Goal: Task Accomplishment & Management: Complete application form

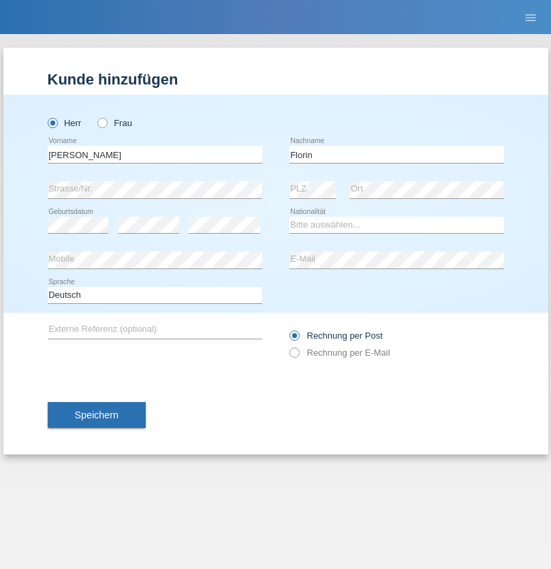
type input "Florin"
select select "RO"
select select "C"
select select "29"
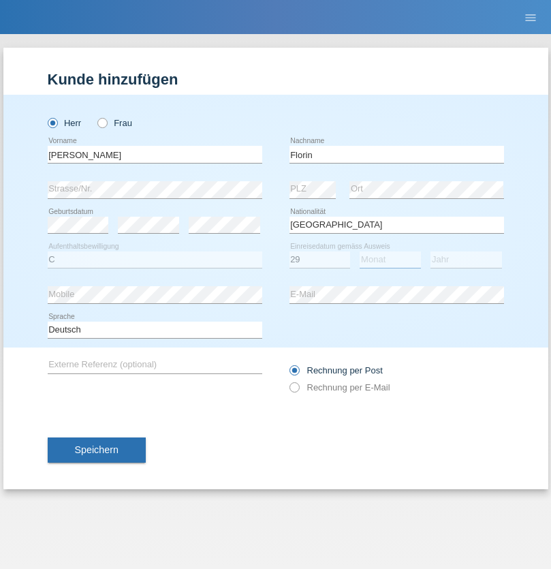
select select "02"
select select "2021"
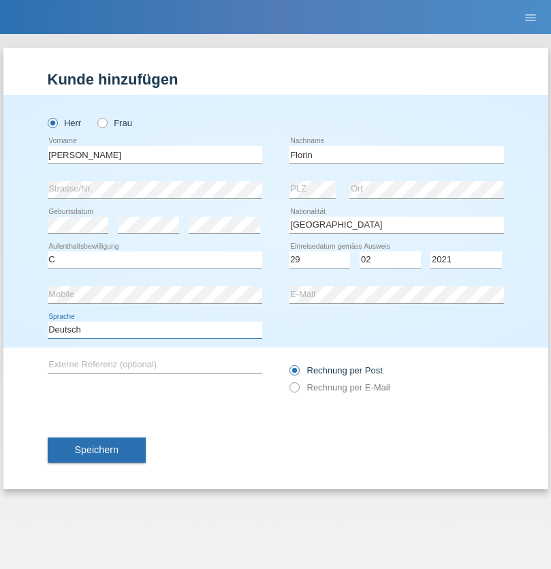
select select "en"
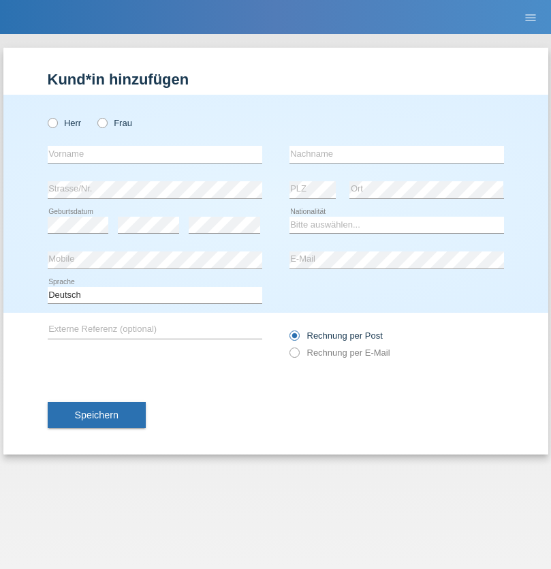
radio input "true"
click at [155, 154] on input "text" at bounding box center [155, 154] width 215 height 17
type input "Ruth"
click at [396, 154] on input "text" at bounding box center [396, 154] width 215 height 17
type input "Krebs"
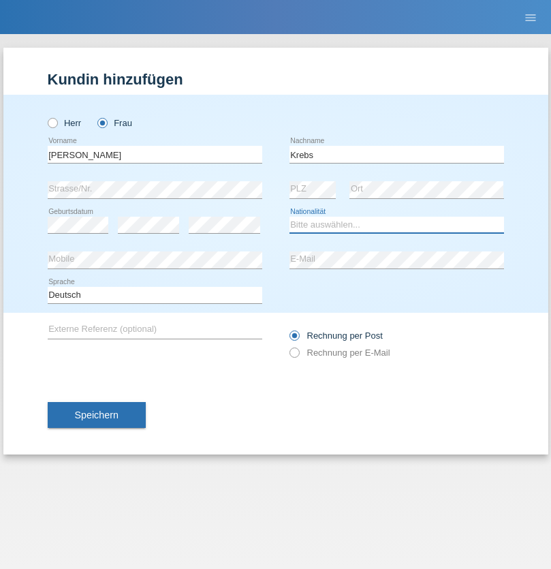
select select "CH"
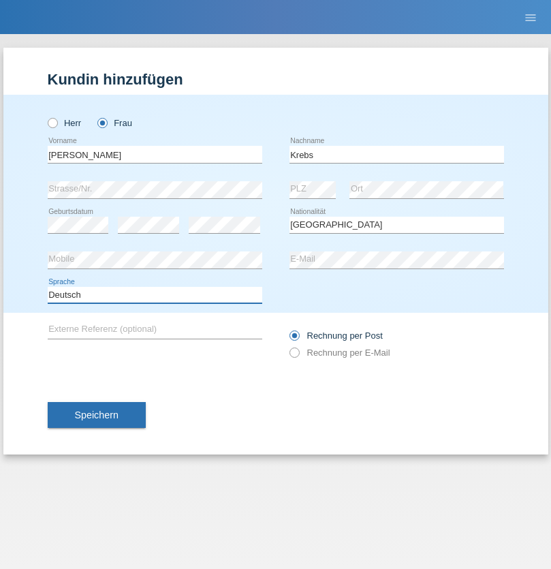
select select "en"
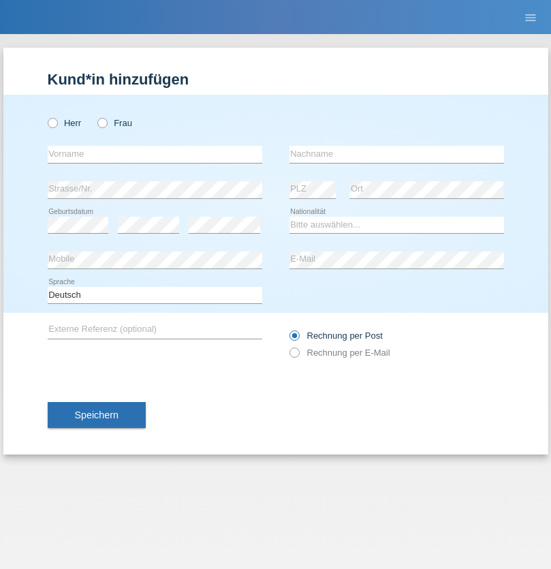
radio input "true"
click at [155, 154] on input "text" at bounding box center [155, 154] width 215 height 17
type input "Qovanaj"
click at [396, 154] on input "text" at bounding box center [396, 154] width 215 height 17
type input "Shaban"
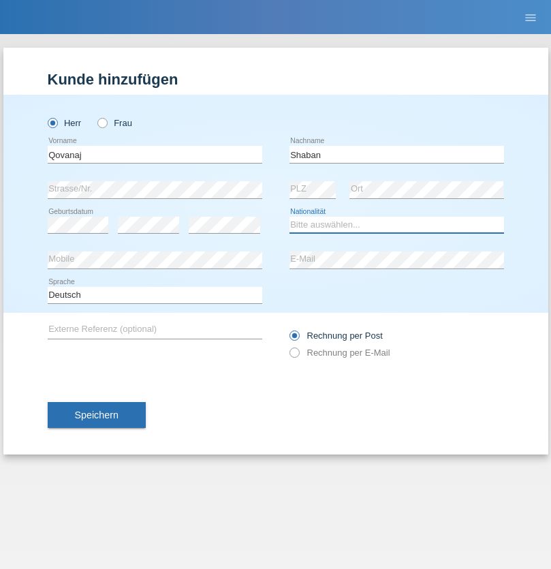
select select "CH"
radio input "true"
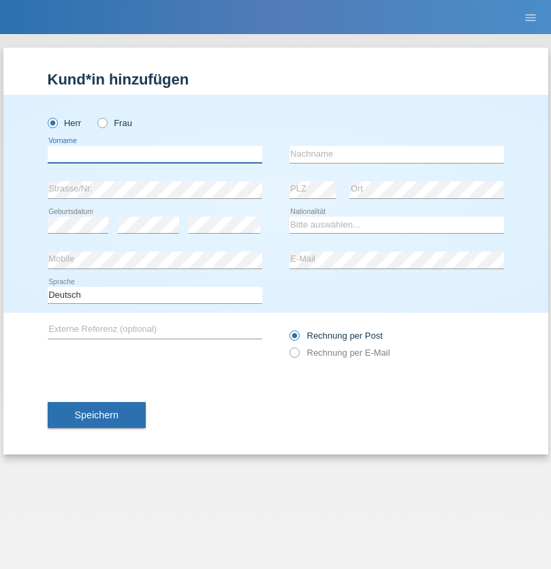
click at [155, 154] on input "text" at bounding box center [155, 154] width 215 height 17
type input "[PERSON_NAME]"
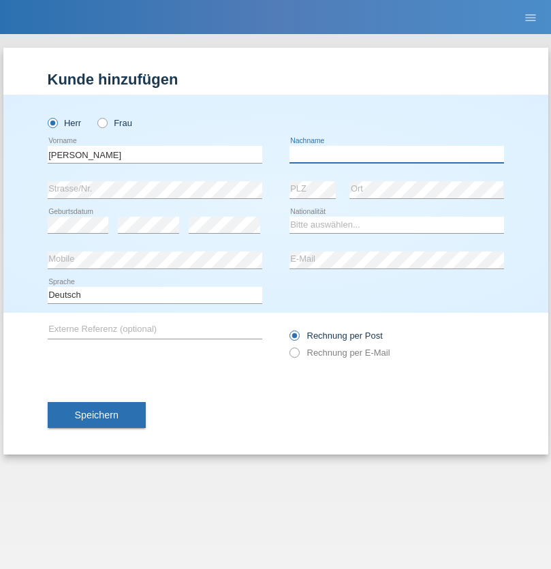
click at [396, 154] on input "text" at bounding box center [396, 154] width 215 height 17
type input "Dugalic"
select select "HR"
select select "C"
select select "16"
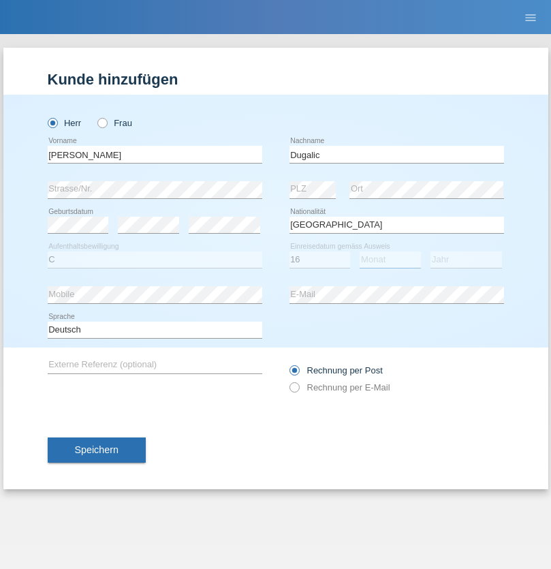
select select "04"
select select "2016"
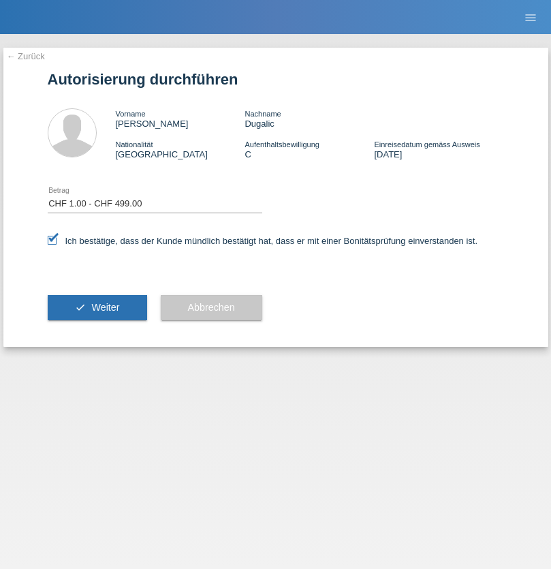
select select "1"
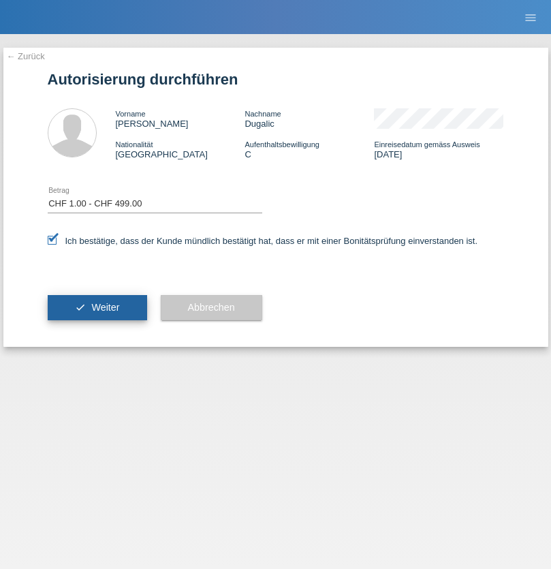
click at [97, 307] on span "Weiter" at bounding box center [105, 307] width 28 height 11
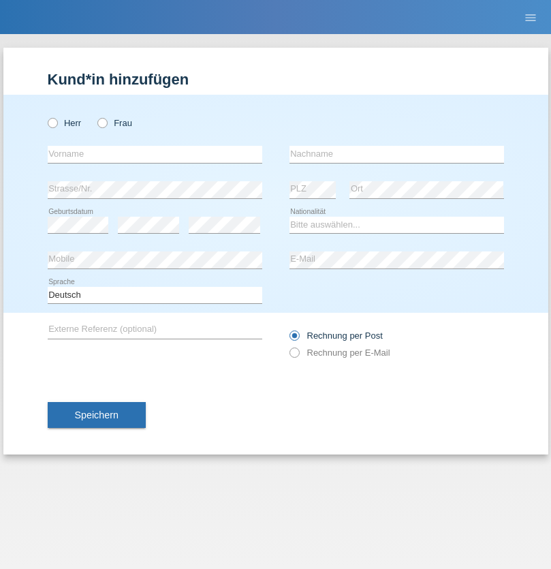
radio input "true"
click at [155, 154] on input "text" at bounding box center [155, 154] width 215 height 17
type input "[PERSON_NAME]"
click at [396, 154] on input "text" at bounding box center [396, 154] width 215 height 17
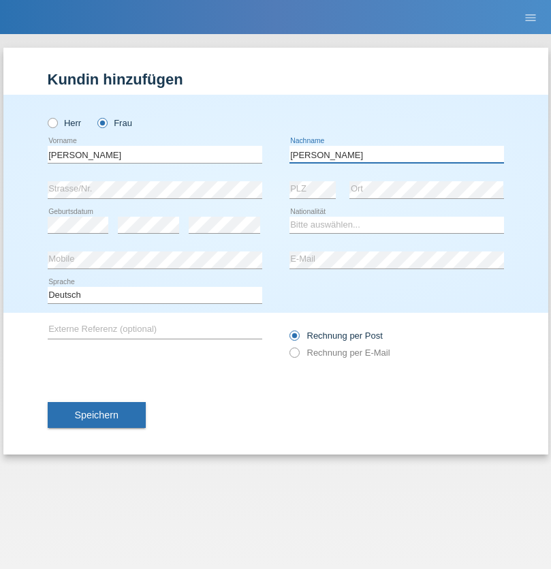
type input "[PERSON_NAME]"
select select "IT"
select select "C"
select select "01"
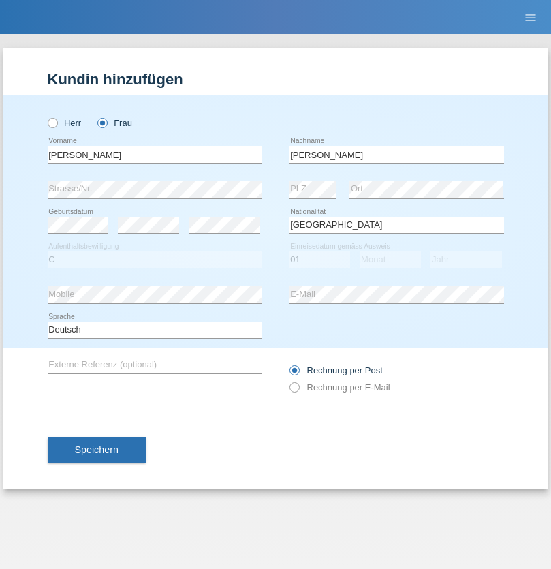
select select "12"
select select "2000"
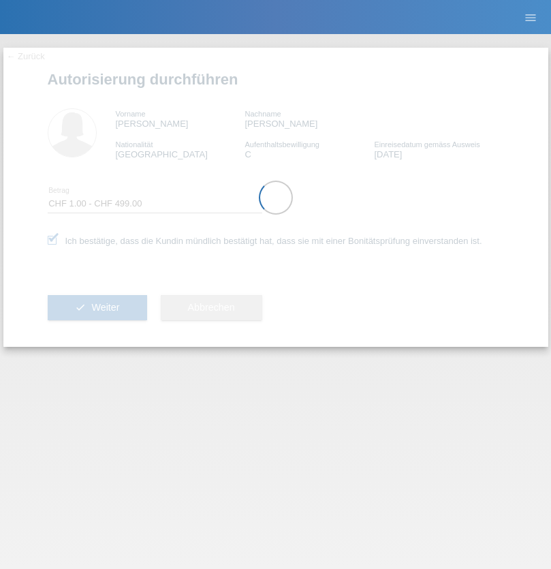
select select "1"
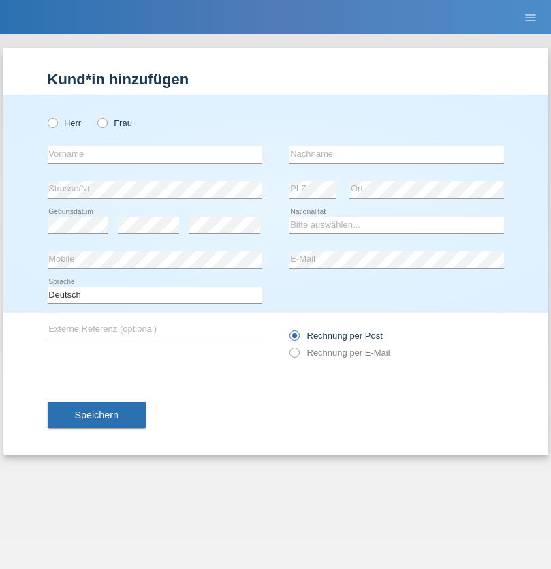
radio input "true"
click at [155, 154] on input "text" at bounding box center [155, 154] width 215 height 17
type input "J"
click at [396, 154] on input "text" at bounding box center [396, 154] width 215 height 17
type input "sarmento cavalcanti"
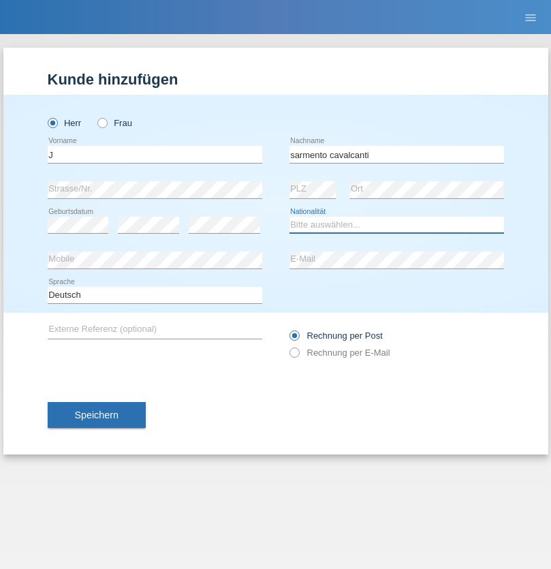
select select "PT"
select select "C"
select select "02"
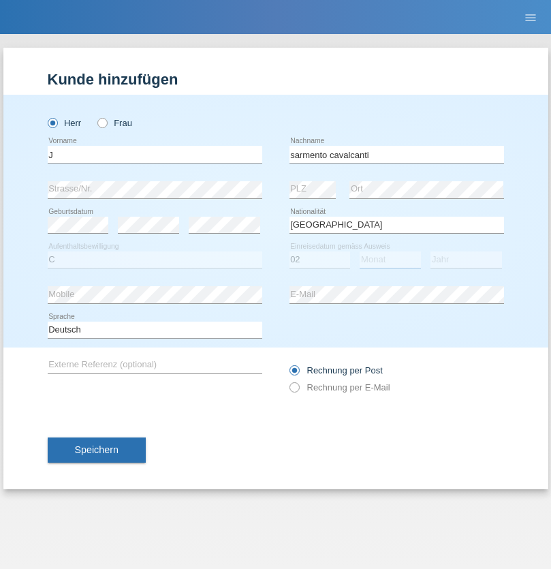
select select "09"
select select "2019"
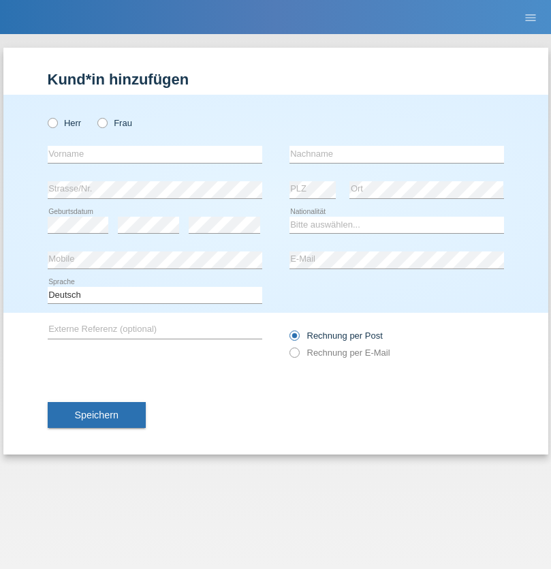
radio input "true"
click at [155, 154] on input "text" at bounding box center [155, 154] width 215 height 17
type input "G"
click at [396, 154] on input "text" at bounding box center [396, 154] width 215 height 17
type input "Umar"
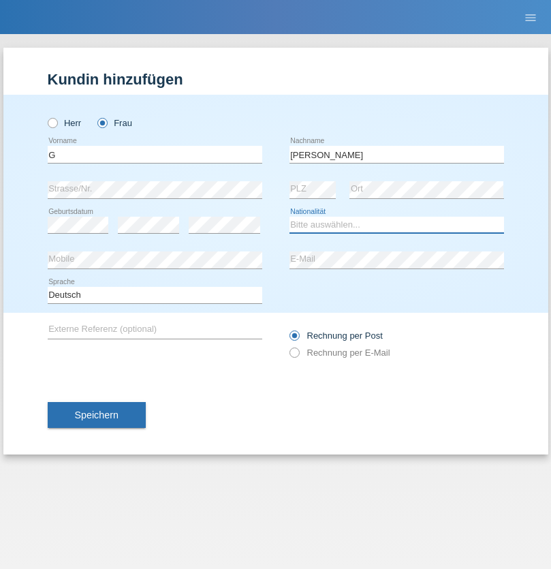
select select "CH"
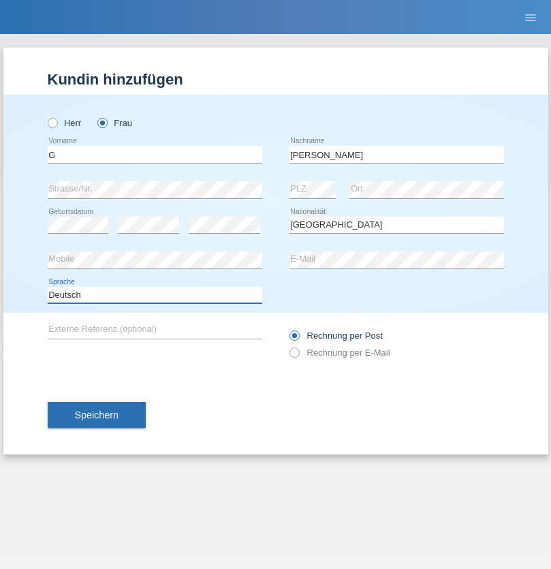
select select "en"
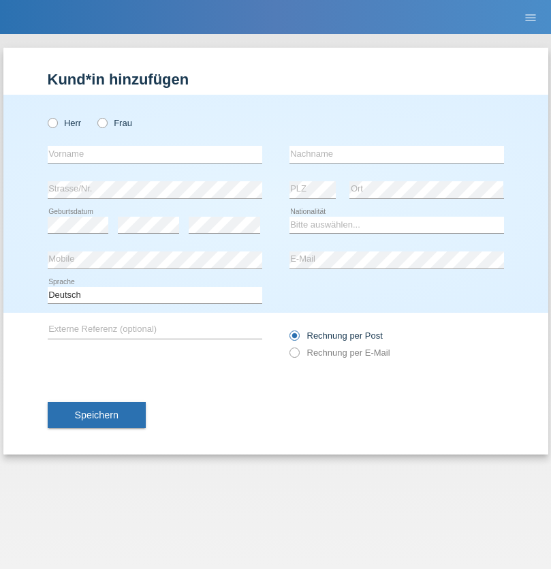
radio input "true"
click at [155, 154] on input "text" at bounding box center [155, 154] width 215 height 17
type input "Varodi"
click at [396, 154] on input "text" at bounding box center [396, 154] width 215 height 17
type input "Zoltan"
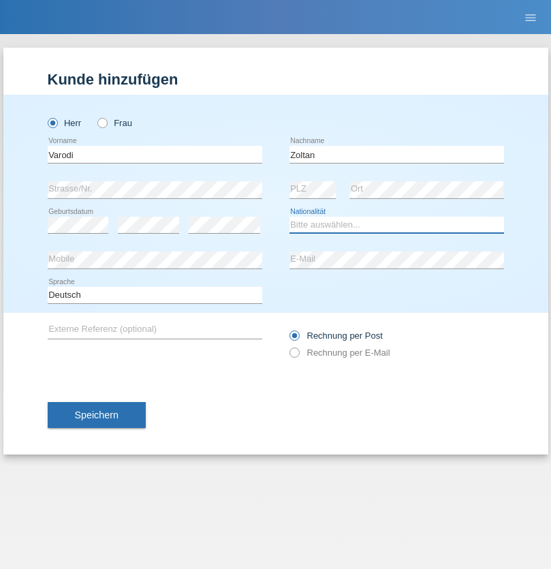
select select "UA"
select select "C"
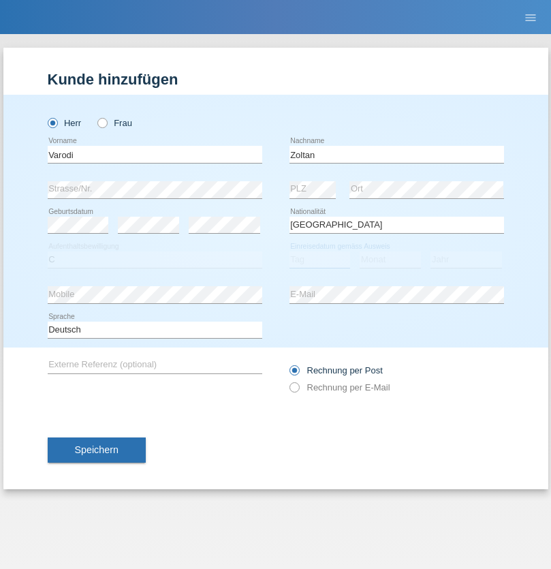
select select "10"
select select "2021"
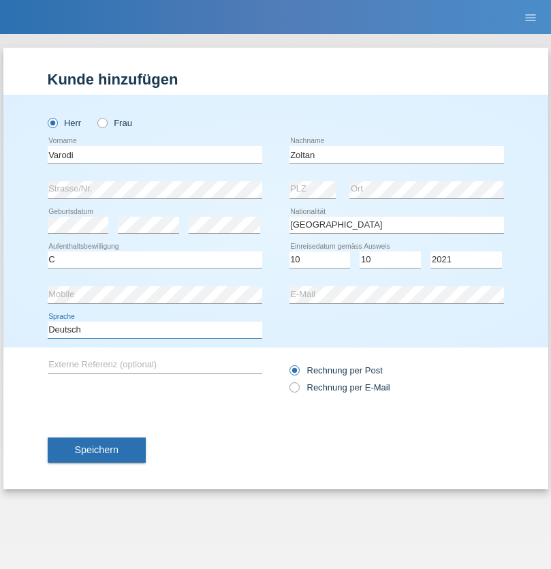
select select "en"
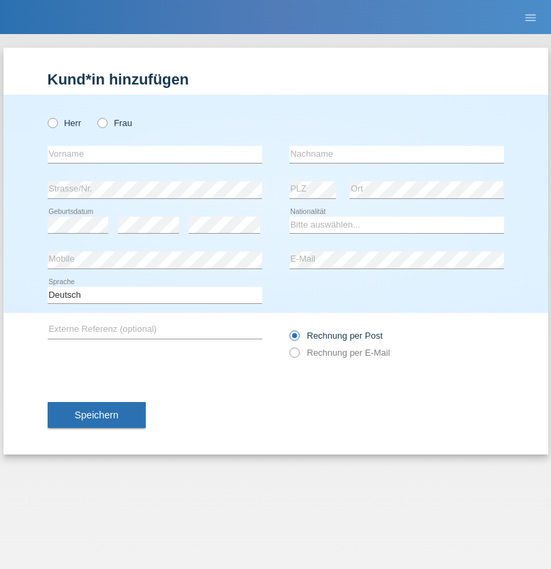
radio input "true"
click at [155, 154] on input "text" at bounding box center [155, 154] width 215 height 17
type input "Samira"
click at [396, 154] on input "text" at bounding box center [396, 154] width 215 height 17
type input "Bachofen"
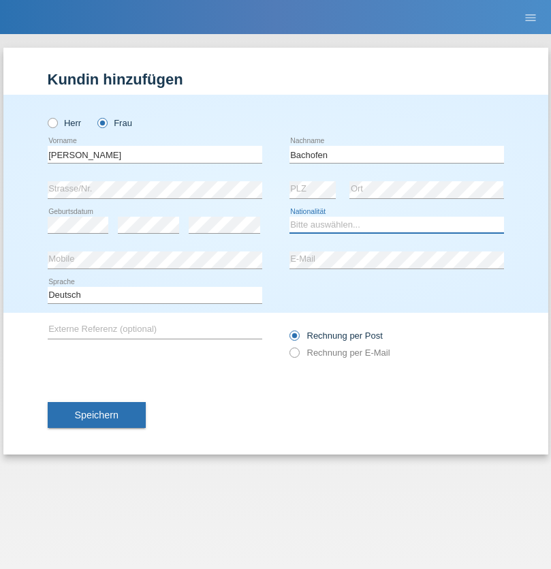
select select "CH"
radio input "true"
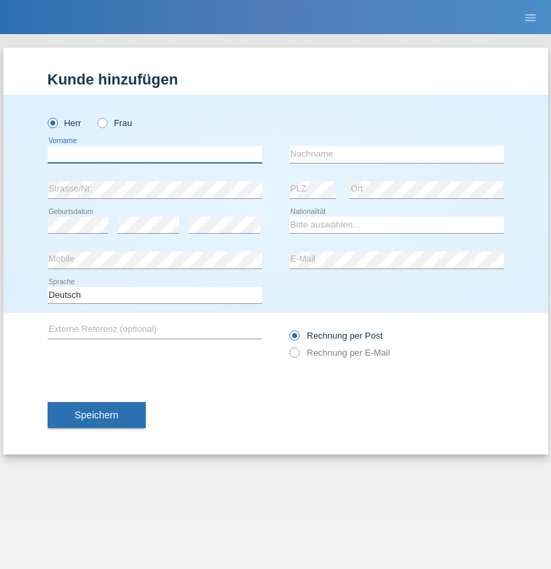
click at [155, 154] on input "text" at bounding box center [155, 154] width 215 height 17
type input "Volkan"
click at [396, 154] on input "text" at bounding box center [396, 154] width 215 height 17
type input "Laçın"
select select "TR"
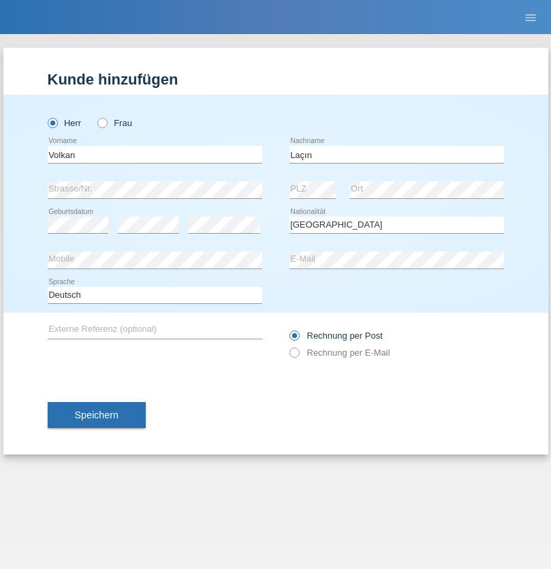
select select "C"
select select "06"
select select "04"
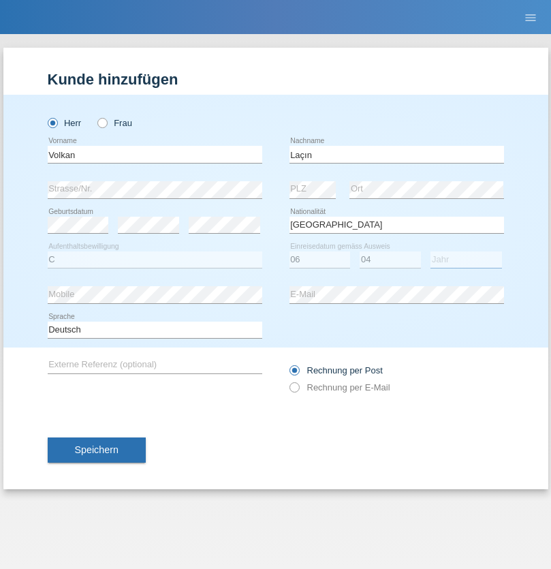
select select "2021"
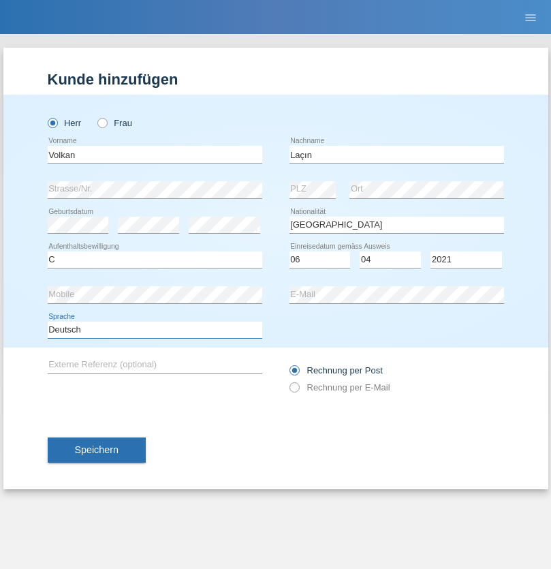
select select "en"
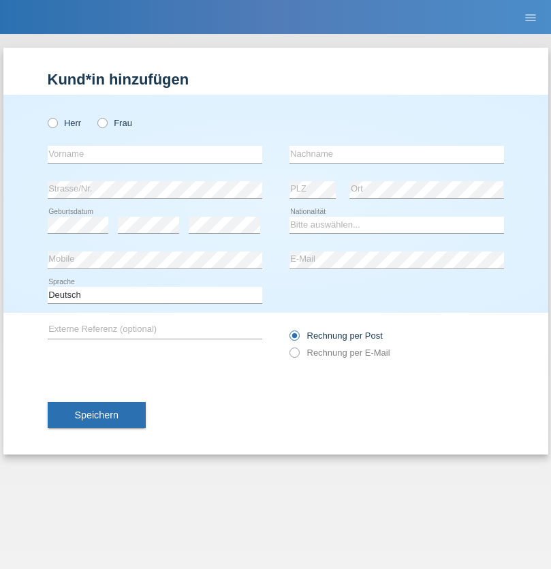
radio input "true"
click at [155, 154] on input "text" at bounding box center [155, 154] width 215 height 17
type input "Volkan"
click at [396, 154] on input "text" at bounding box center [396, 154] width 215 height 17
type input "Laçın"
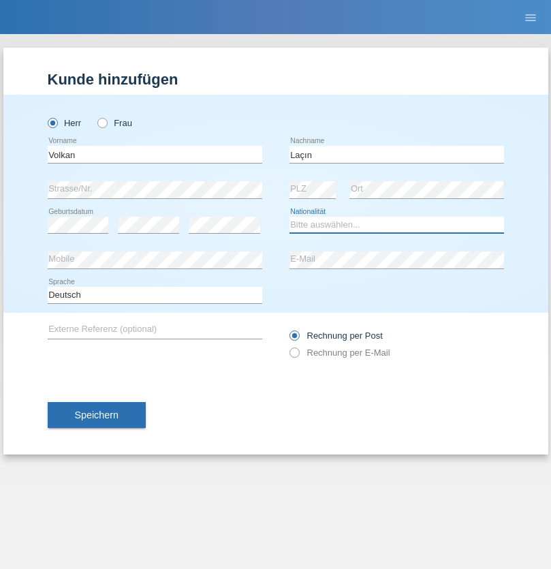
select select "TR"
select select "C"
select select "06"
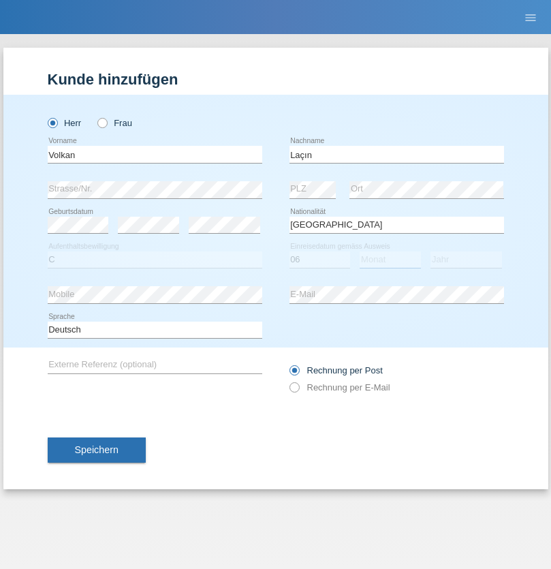
select select "04"
select select "2021"
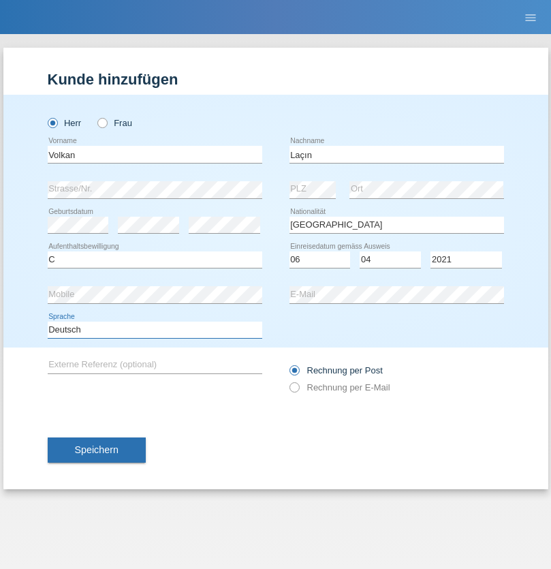
select select "en"
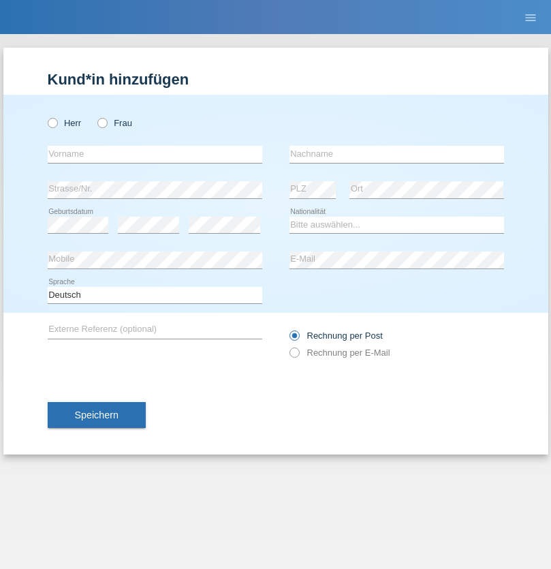
radio input "true"
click at [155, 154] on input "text" at bounding box center [155, 154] width 215 height 17
type input "[PERSON_NAME]"
click at [396, 154] on input "text" at bounding box center [396, 154] width 215 height 17
type input "löffel"
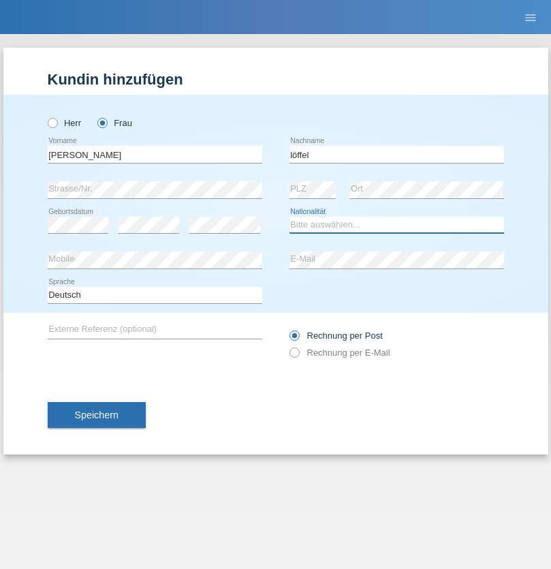
select select "CH"
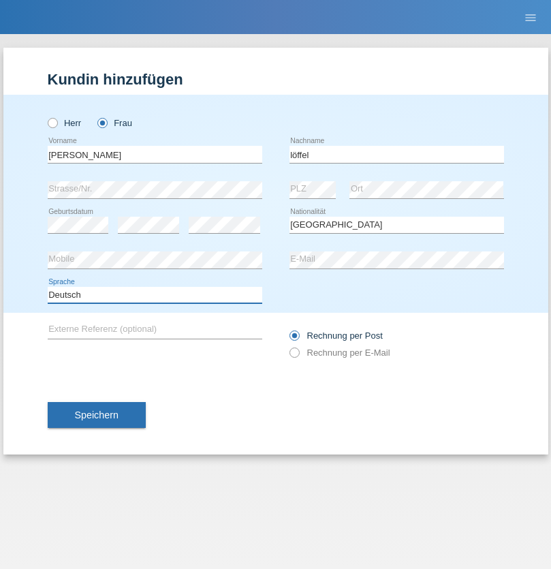
select select "en"
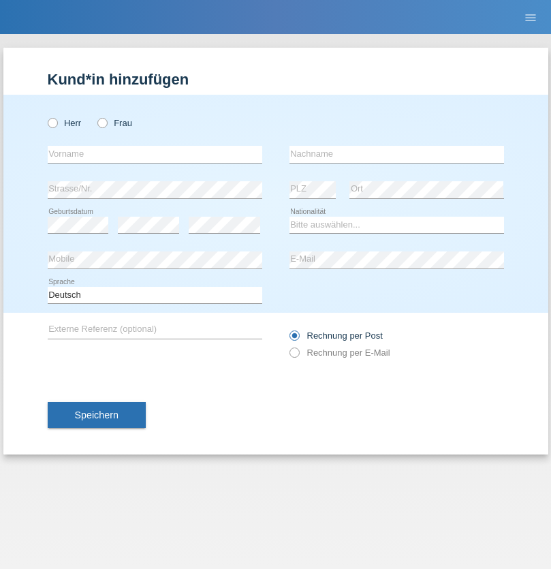
radio input "true"
click at [155, 154] on input "text" at bounding box center [155, 154] width 215 height 17
type input "Matusa"
click at [396, 154] on input "text" at bounding box center [396, 154] width 215 height 17
type input "[PERSON_NAME]"
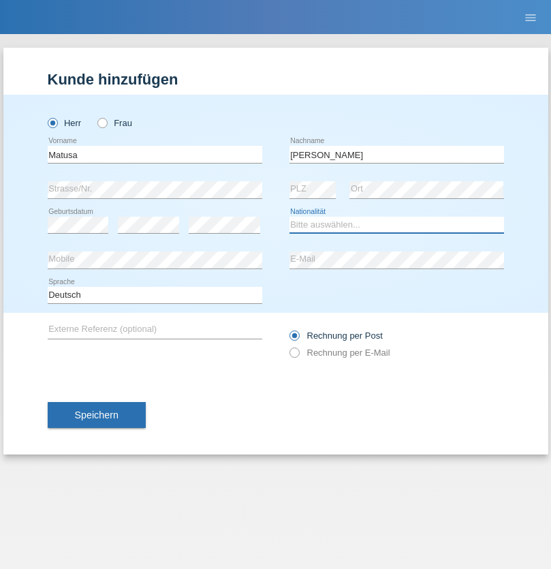
select select "RO"
select select "C"
select select "01"
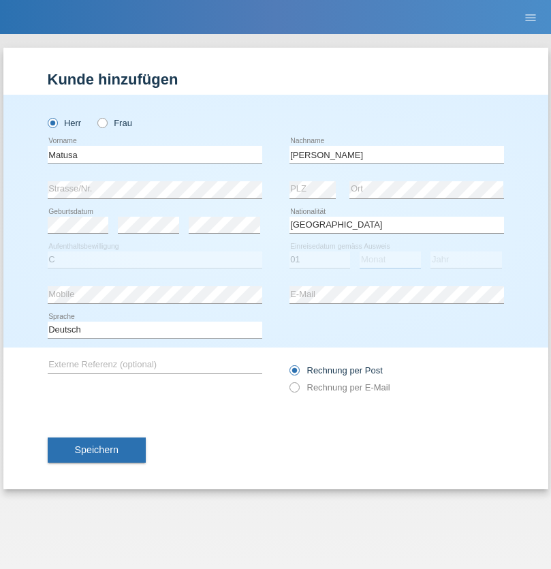
select select "06"
select select "2016"
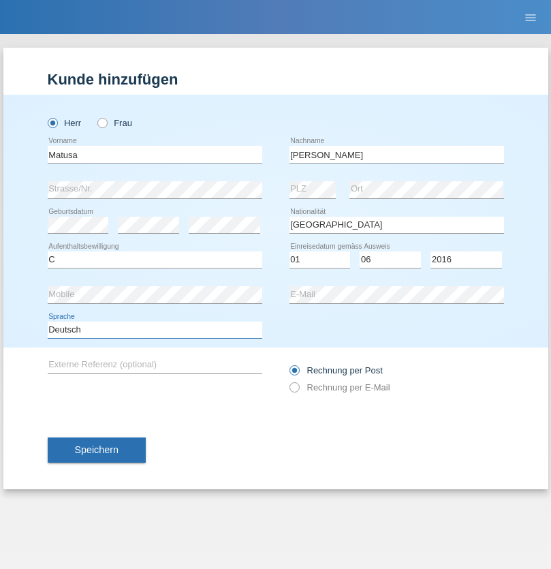
select select "en"
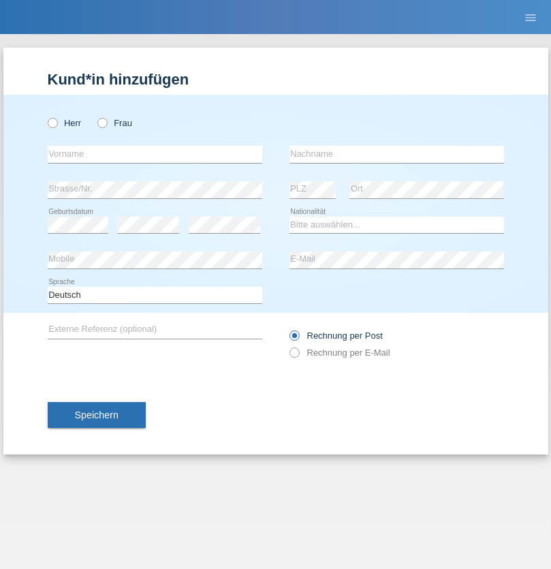
radio input "true"
click at [155, 154] on input "text" at bounding box center [155, 154] width 215 height 17
type input "Cedric"
click at [396, 154] on input "text" at bounding box center [396, 154] width 215 height 17
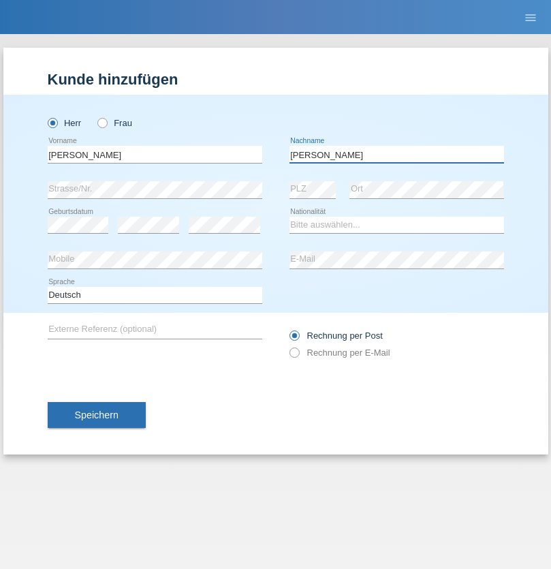
type input "Keller"
select select "CH"
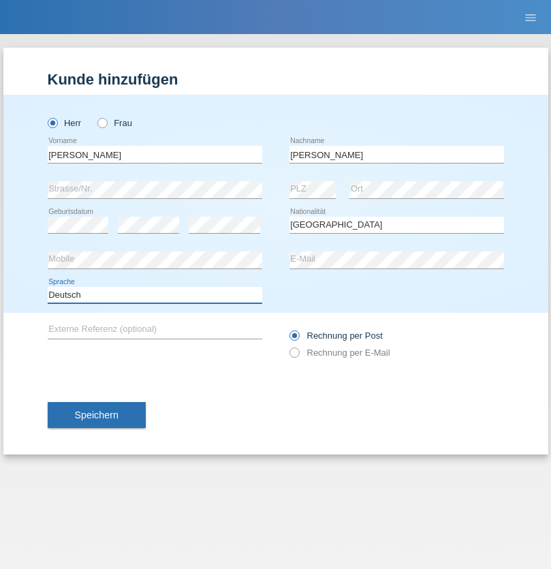
select select "en"
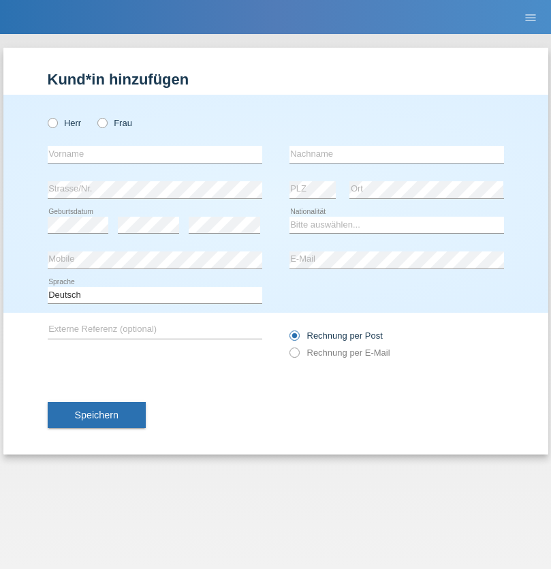
radio input "true"
click at [155, 154] on input "text" at bounding box center [155, 154] width 215 height 17
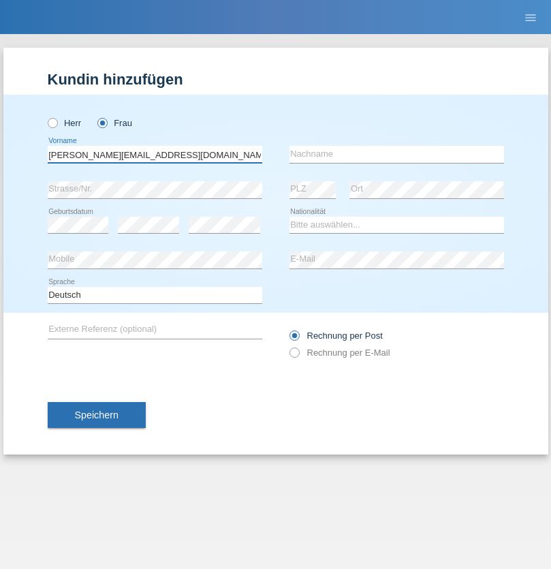
type input "[PERSON_NAME][EMAIL_ADDRESS][DOMAIN_NAME]"
click at [396, 154] on input "text" at bounding box center [396, 154] width 215 height 17
type input "Hylaj"
select select "CH"
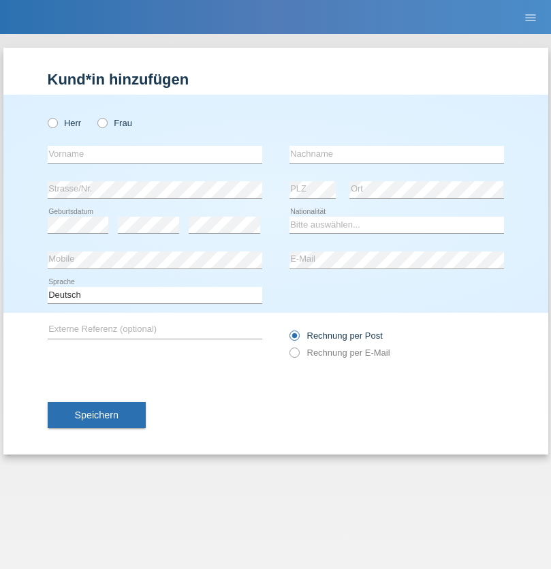
radio input "true"
click at [155, 154] on input "text" at bounding box center [155, 154] width 215 height 17
type input "luka"
click at [396, 154] on input "text" at bounding box center [396, 154] width 215 height 17
type input "kocic"
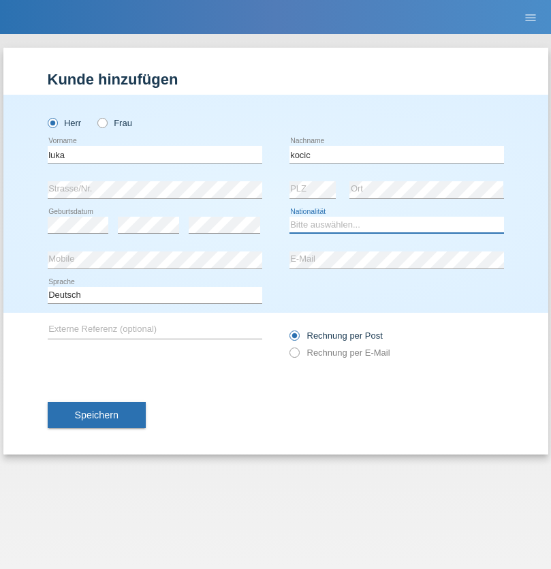
select select "RS"
select select "C"
select select "21"
select select "04"
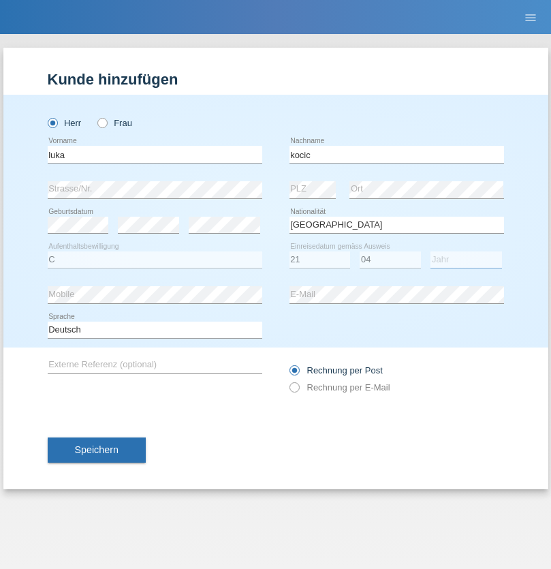
select select "1999"
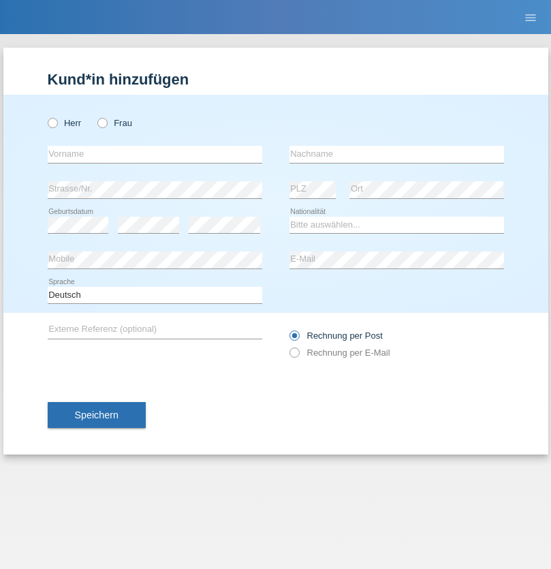
radio input "true"
click at [155, 154] on input "text" at bounding box center [155, 154] width 215 height 17
type input "Marian"
click at [396, 154] on input "text" at bounding box center [396, 154] width 215 height 17
type input "Matusa"
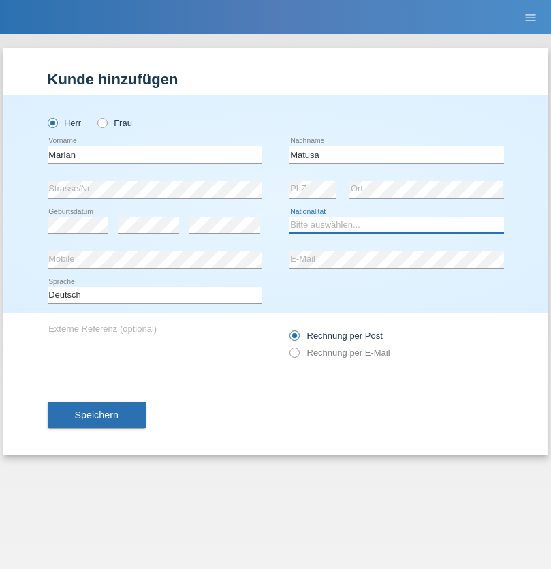
select select "RO"
select select "C"
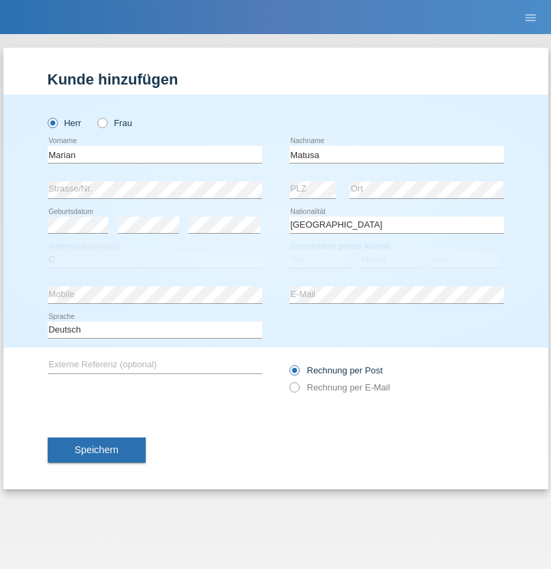
select select "01"
select select "06"
select select "2016"
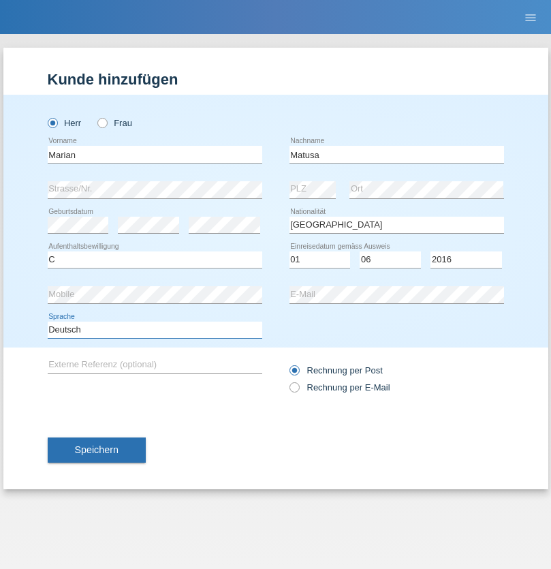
select select "en"
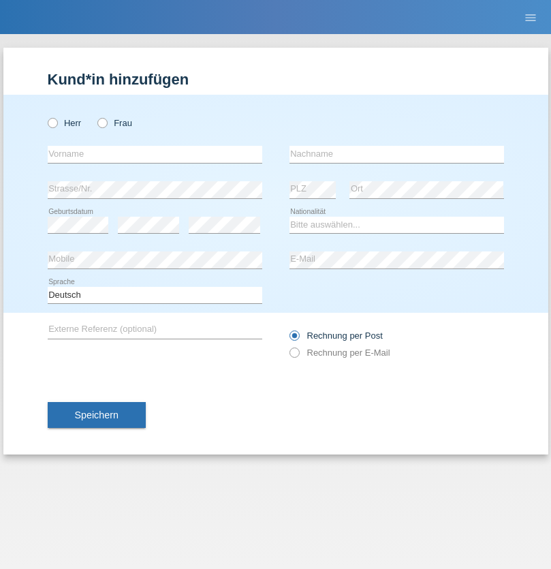
radio input "true"
click at [155, 154] on input "text" at bounding box center [155, 154] width 215 height 17
type input "[PERSON_NAME]"
click at [396, 154] on input "text" at bounding box center [396, 154] width 215 height 17
type input "Weinlein"
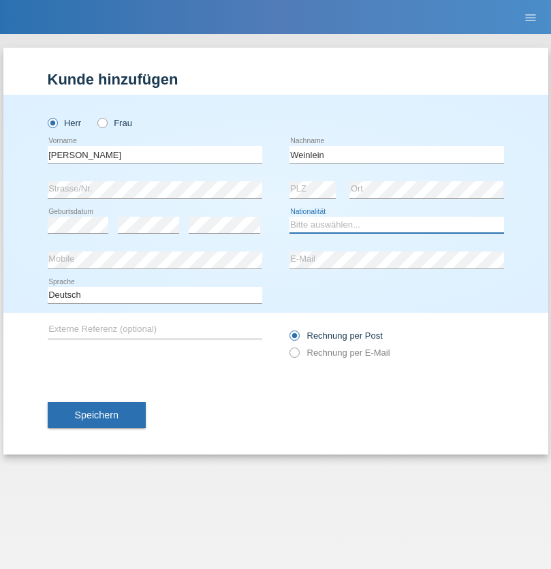
select select "CH"
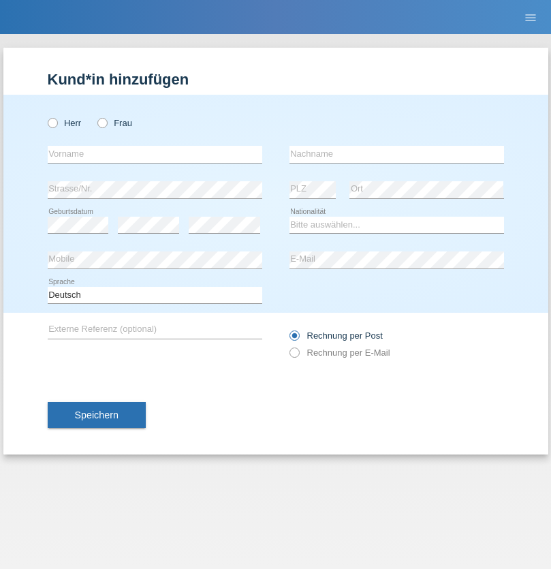
radio input "true"
click at [155, 154] on input "text" at bounding box center [155, 154] width 215 height 17
type input "Jashari lmeri"
click at [396, 154] on input "text" at bounding box center [396, 154] width 215 height 17
type input "Rabije"
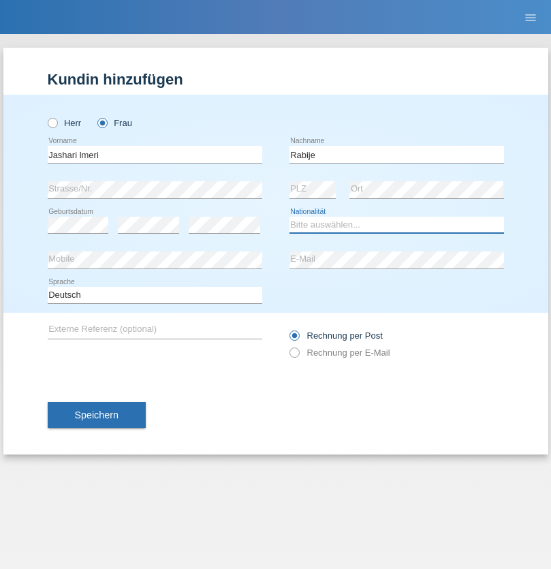
select select "CH"
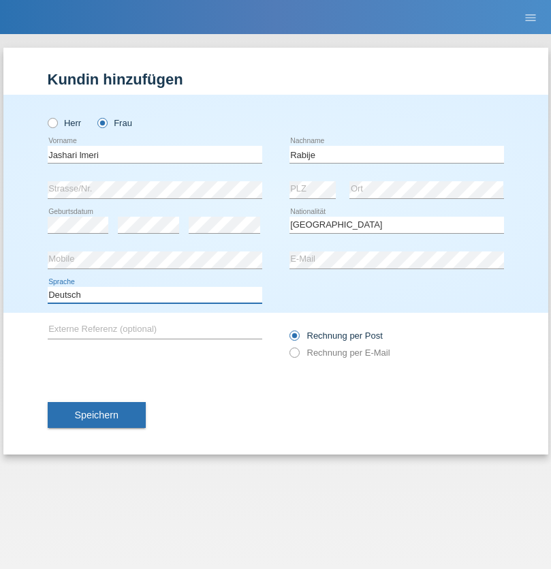
select select "en"
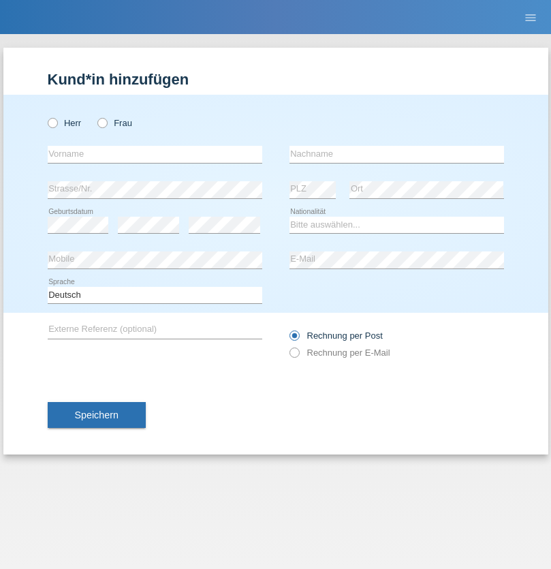
radio input "true"
click at [155, 154] on input "text" at bounding box center [155, 154] width 215 height 17
type input "firat"
click at [396, 154] on input "text" at bounding box center [396, 154] width 215 height 17
type input "kara"
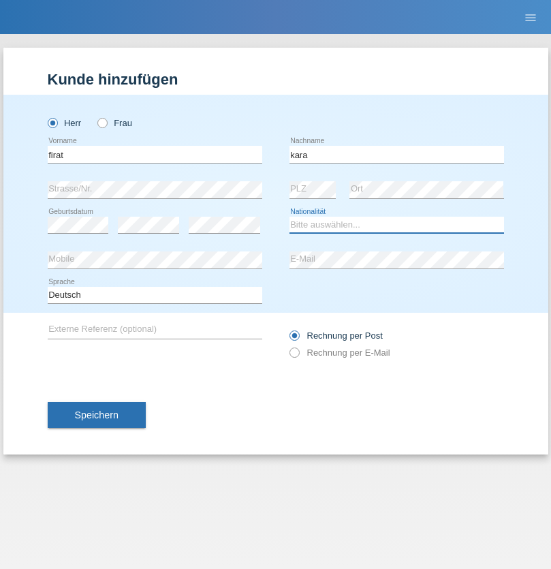
select select "CH"
radio input "true"
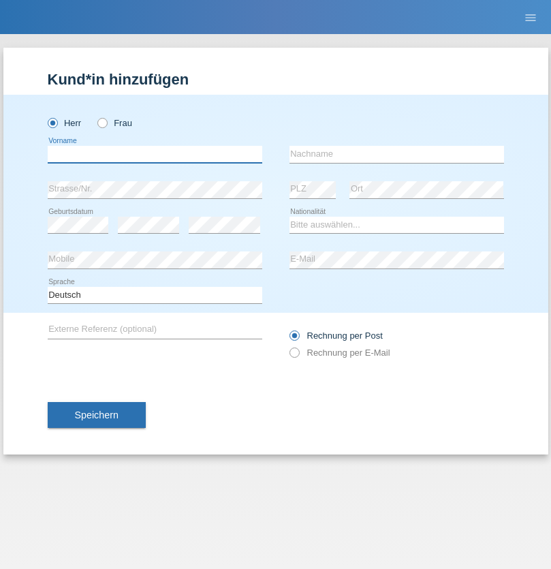
click at [155, 154] on input "text" at bounding box center [155, 154] width 215 height 17
type input "Gigov"
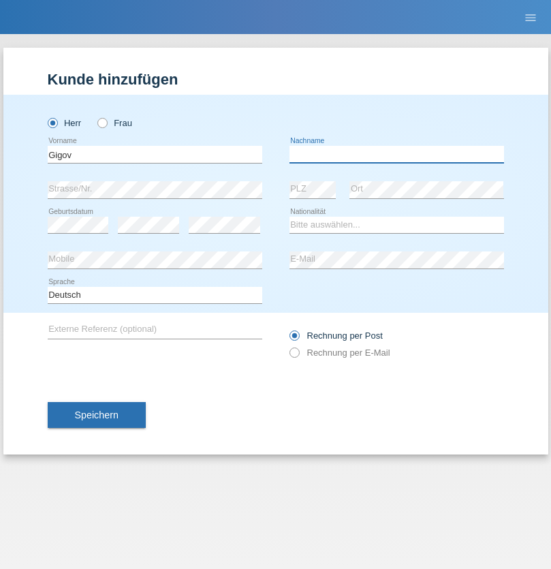
click at [396, 154] on input "text" at bounding box center [396, 154] width 215 height 17
type input "Zhan"
select select "BG"
select select "C"
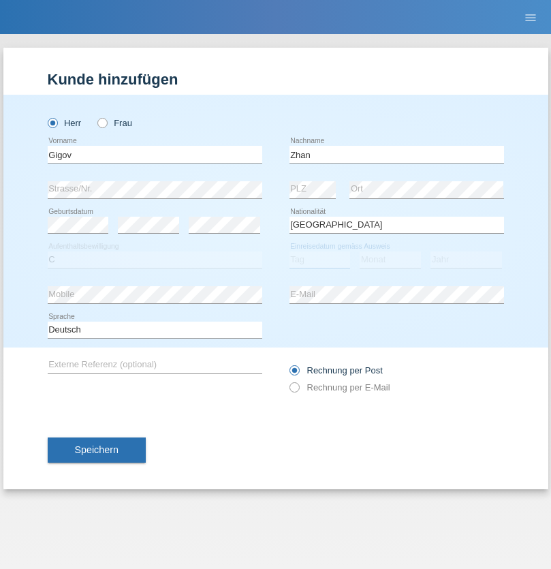
select select "23"
select select "10"
select select "2021"
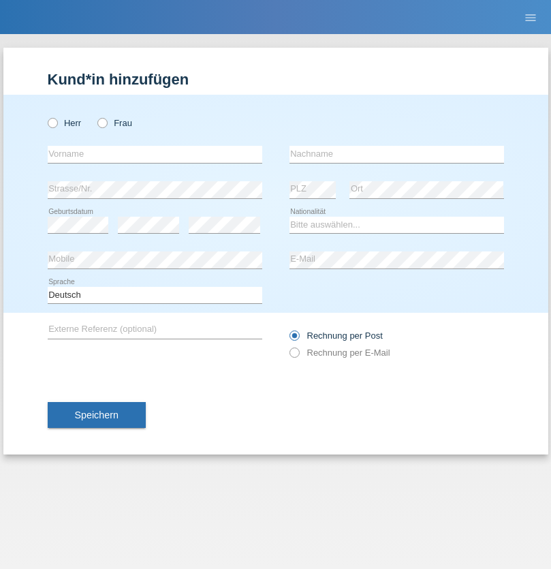
radio input "true"
click at [155, 154] on input "text" at bounding box center [155, 154] width 215 height 17
type input "Amand"
click at [396, 154] on input "text" at bounding box center [396, 154] width 215 height 17
type input "Pires"
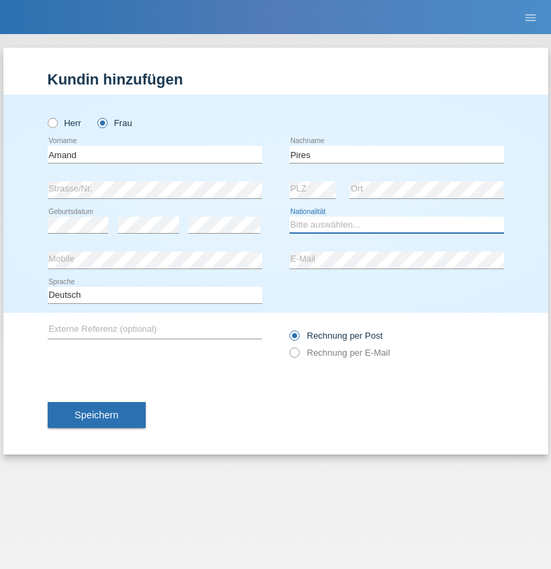
select select "CH"
radio input "true"
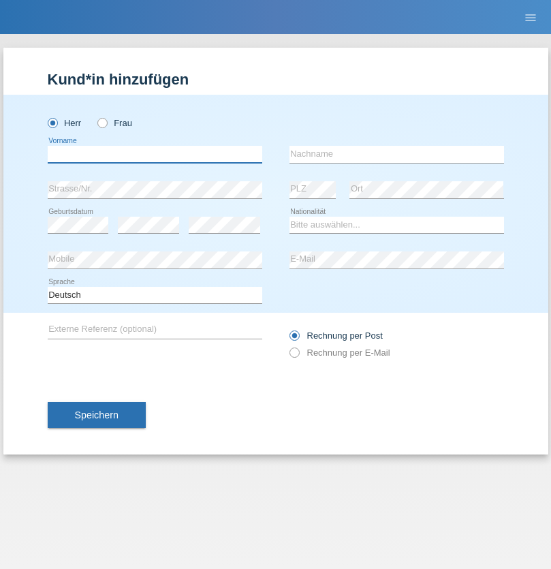
click at [155, 154] on input "text" at bounding box center [155, 154] width 215 height 17
type input "Anwar"
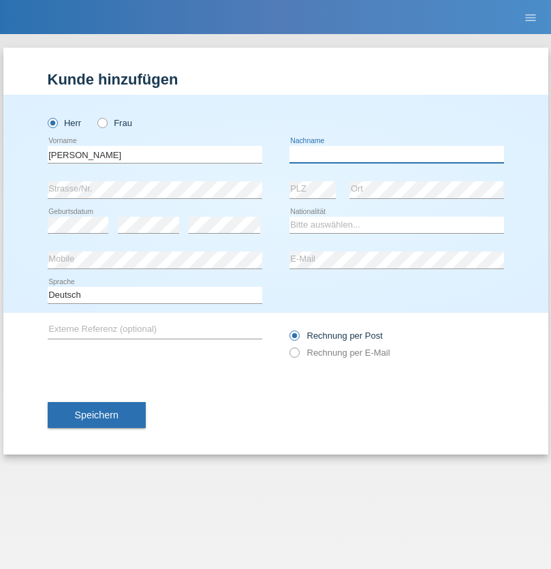
click at [396, 154] on input "text" at bounding box center [396, 154] width 215 height 17
type input "Saidi"
select select "CH"
radio input "true"
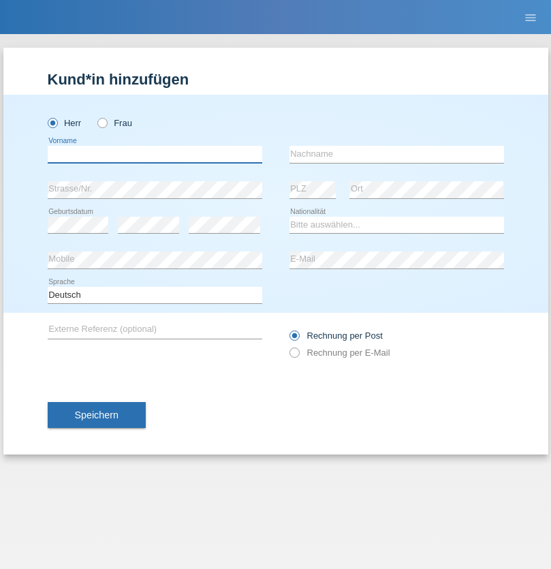
click at [155, 154] on input "text" at bounding box center [155, 154] width 215 height 17
type input "Edinson Maurício"
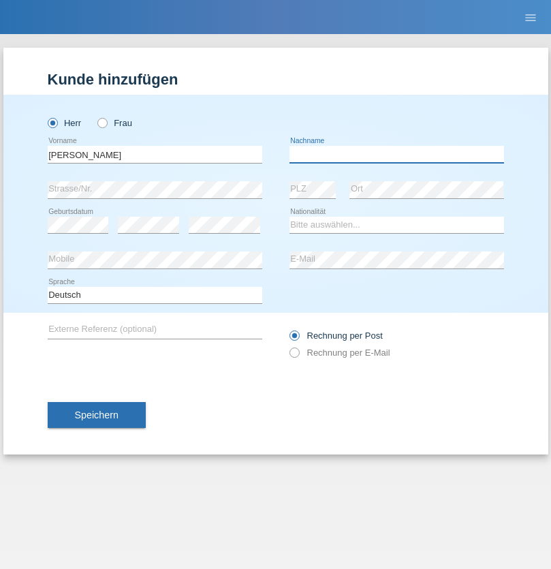
click at [396, 154] on input "text" at bounding box center [396, 154] width 215 height 17
type input "Branquinho Alexander"
select select "PT"
select select "C"
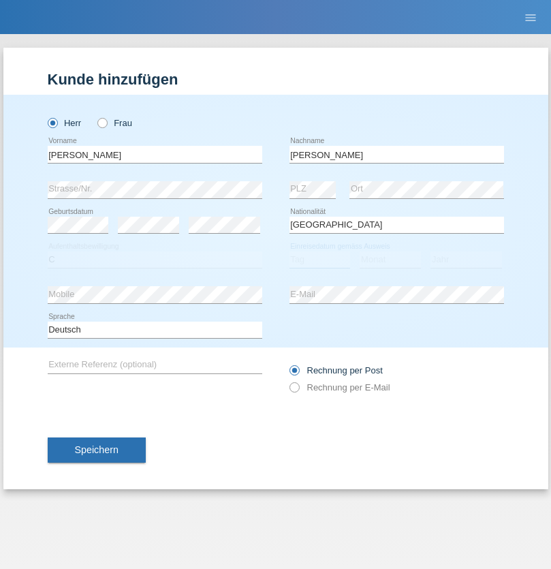
select select "23"
select select "08"
select select "2021"
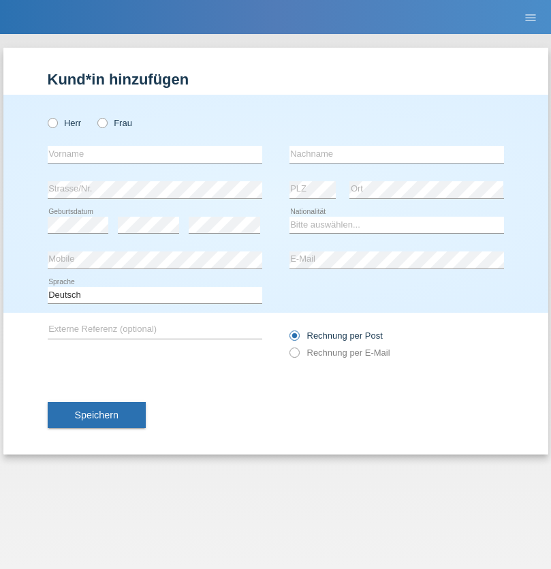
radio input "true"
click at [155, 154] on input "text" at bounding box center [155, 154] width 215 height 17
type input "[PERSON_NAME]"
click at [396, 154] on input "text" at bounding box center [396, 154] width 215 height 17
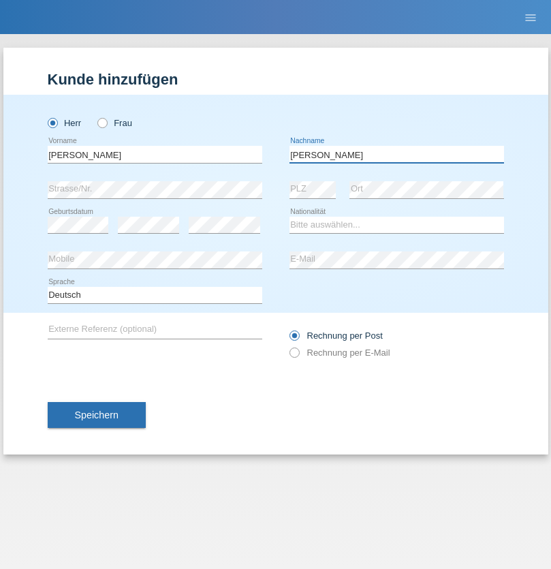
type input "[PERSON_NAME]"
select select "CH"
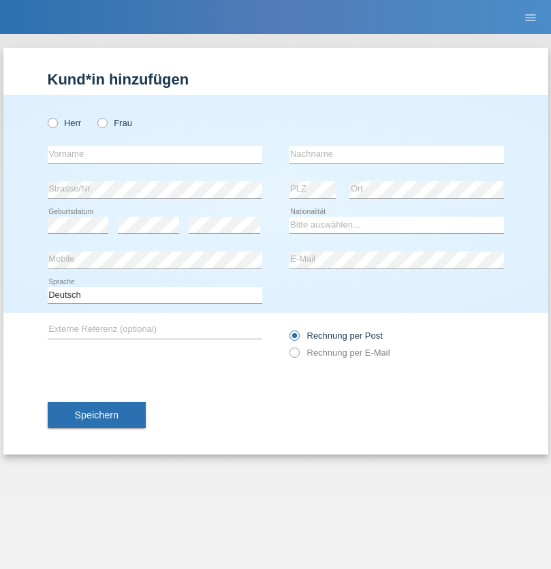
radio input "true"
click at [155, 154] on input "text" at bounding box center [155, 154] width 215 height 17
type input "Szilvia"
click at [396, 154] on input "text" at bounding box center [396, 154] width 215 height 17
type input "Olakh"
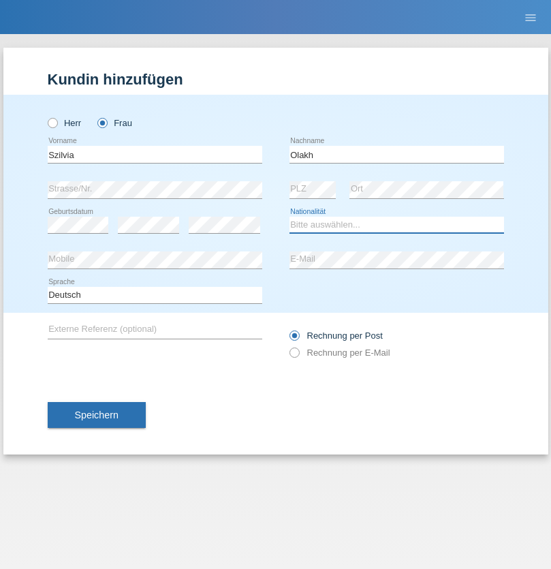
select select "UA"
select select "C"
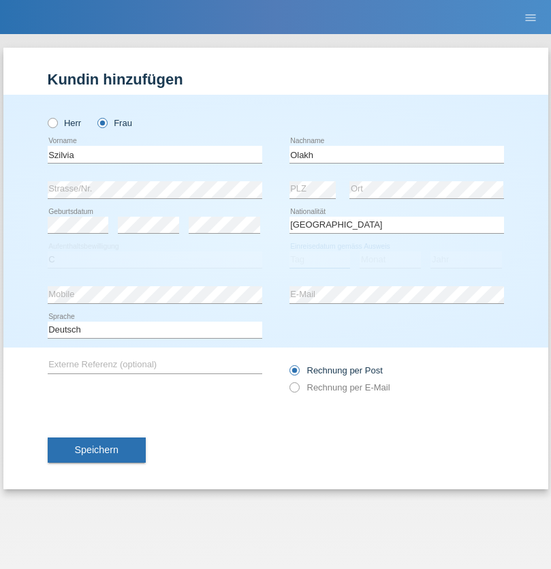
select select "17"
select select "09"
select select "2021"
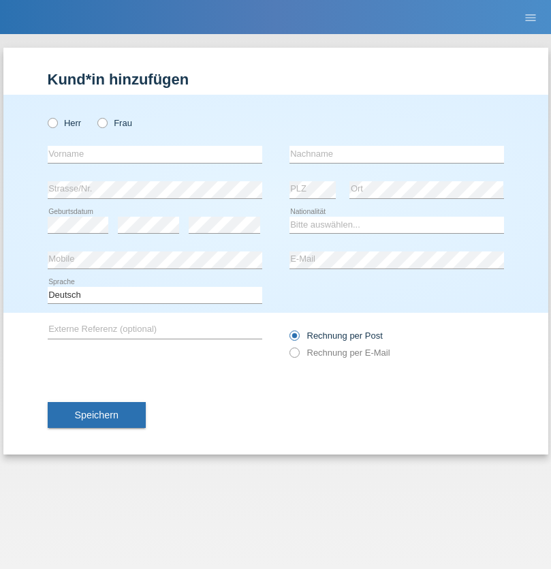
radio input "true"
click at [155, 154] on input "text" at bounding box center [155, 154] width 215 height 17
type input "Asrit"
click at [396, 154] on input "text" at bounding box center [396, 154] width 215 height 17
type input "Kupa"
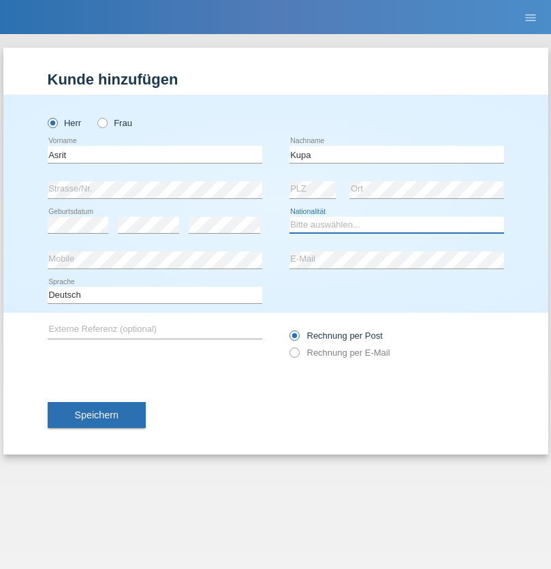
select select "MK"
select select "C"
select select "27"
select select "05"
radio input "true"
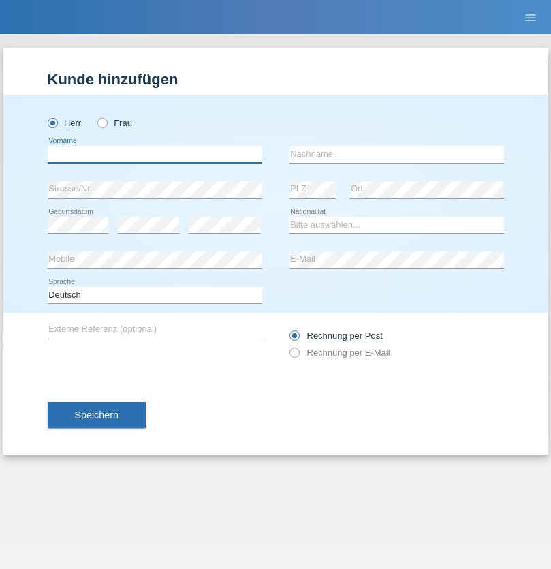
click at [155, 154] on input "text" at bounding box center [155, 154] width 215 height 17
type input "Ibrahim"
click at [396, 154] on input "text" at bounding box center [396, 154] width 215 height 17
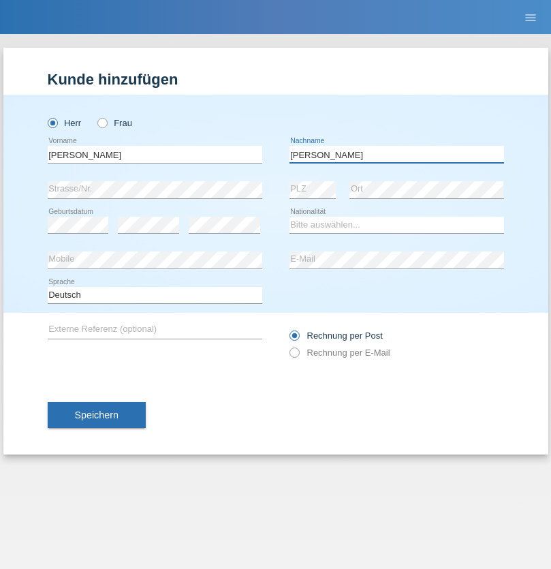
type input "Abbas"
select select "SY"
select select "C"
select select "17"
select select "09"
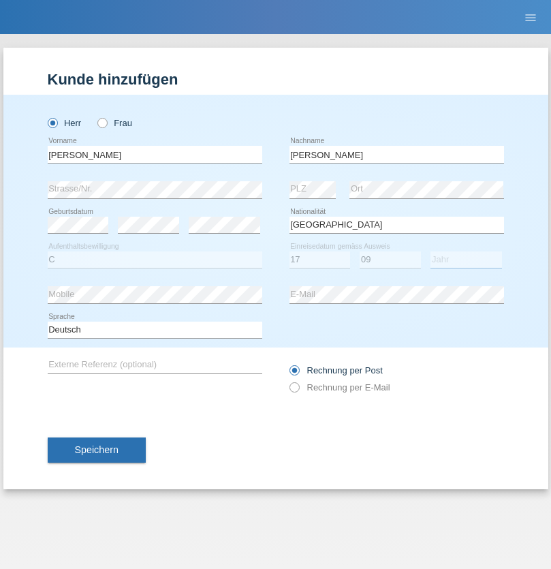
select select "2021"
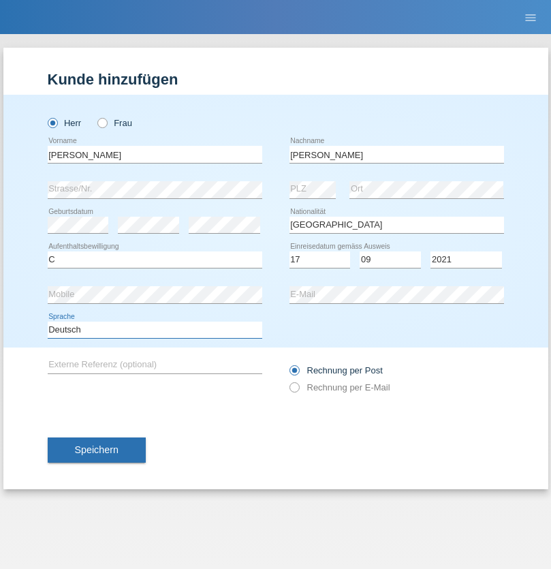
select select "en"
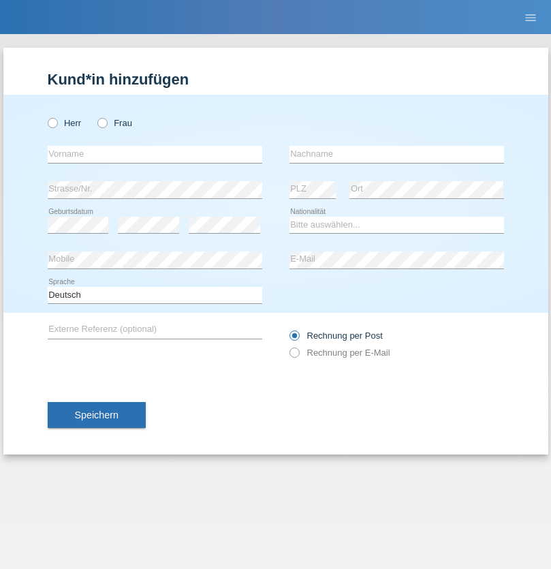
radio input "true"
select select "CH"
radio input "true"
click at [155, 154] on input "text" at bounding box center [155, 154] width 215 height 17
type input "[PERSON_NAME]"
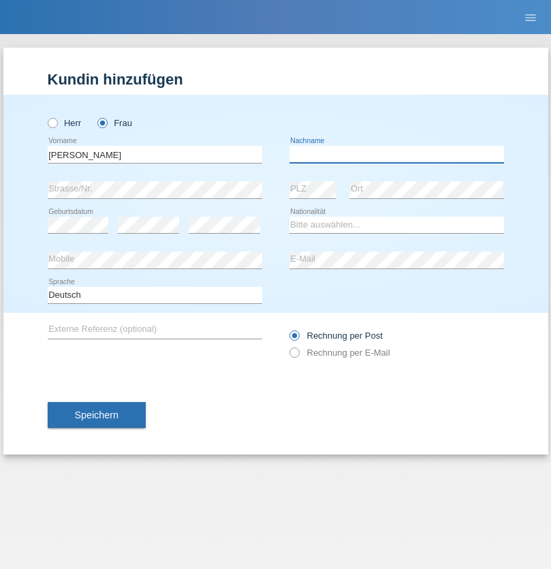
click at [396, 154] on input "text" at bounding box center [396, 154] width 215 height 17
type input "Bacic"
select select "CH"
